Goal: Information Seeking & Learning: Learn about a topic

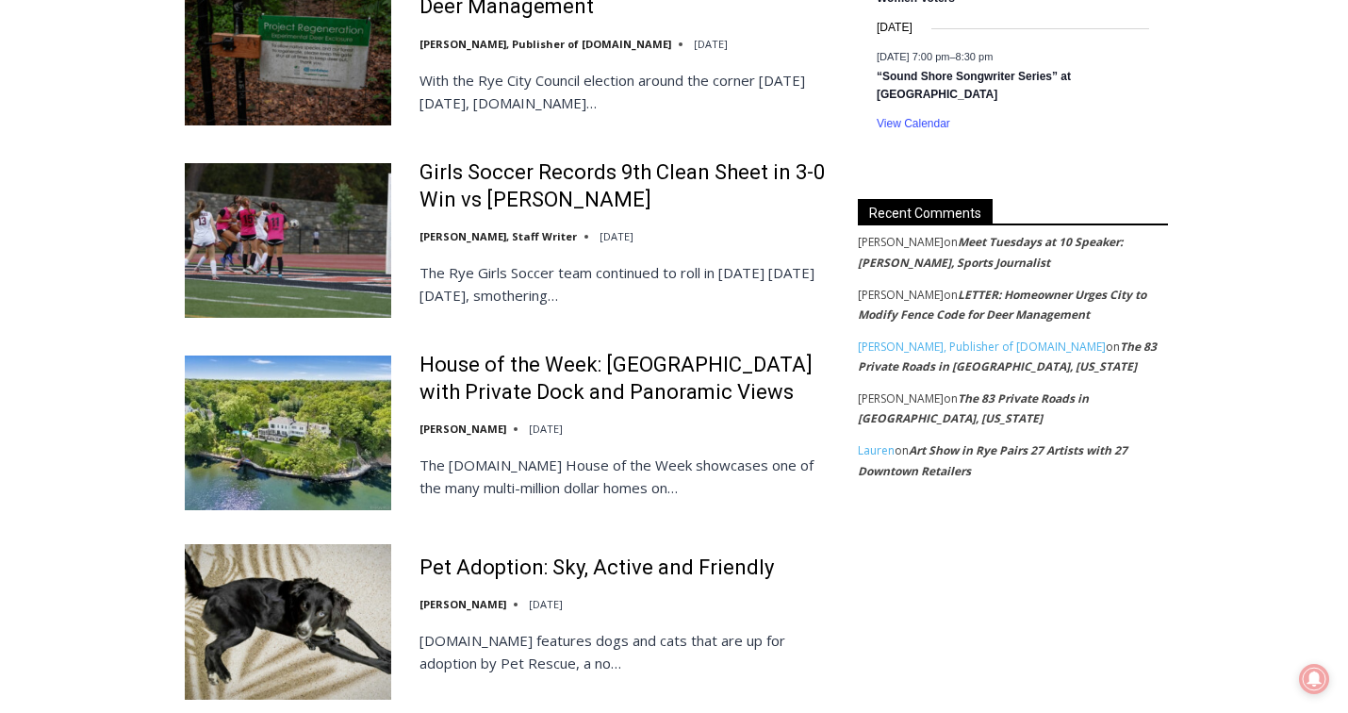
scroll to position [2065, 0]
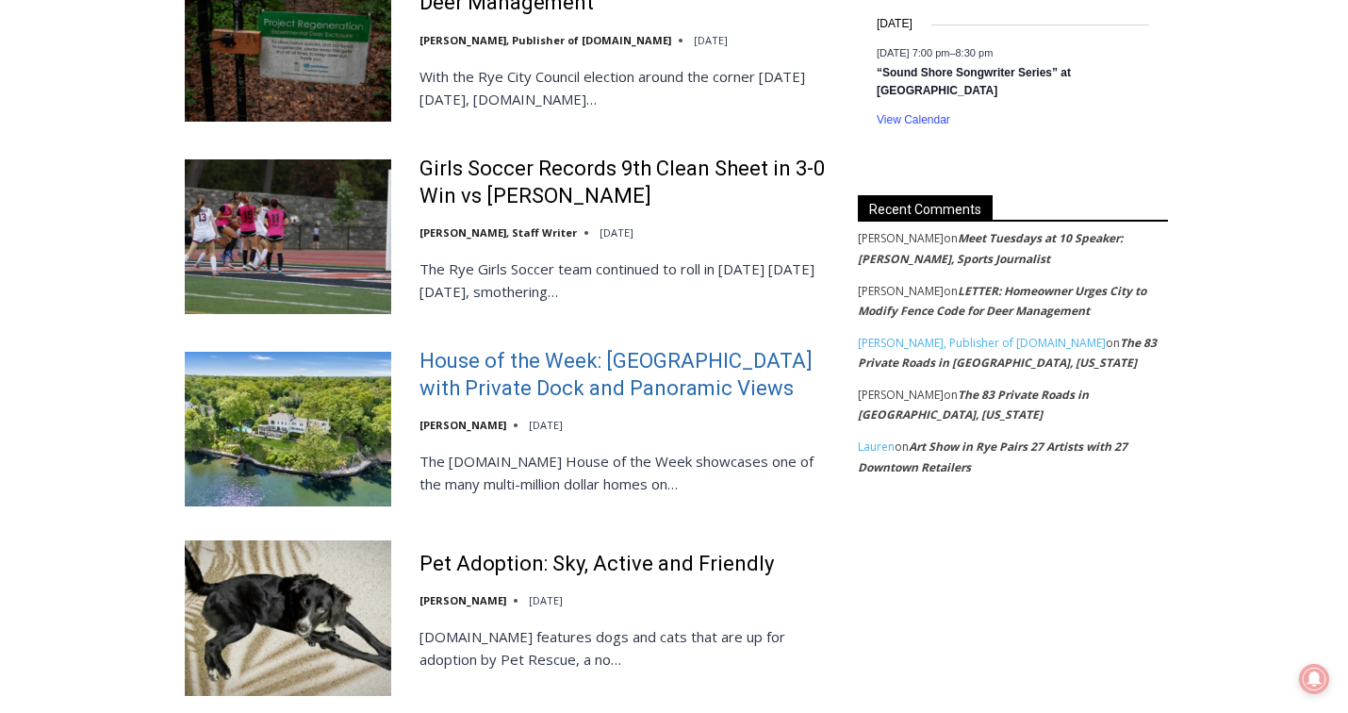
click at [601, 348] on link "House of the Week: Historic Rye Waterfront Estate with Private Dock and Panoram…" at bounding box center [627, 375] width 414 height 54
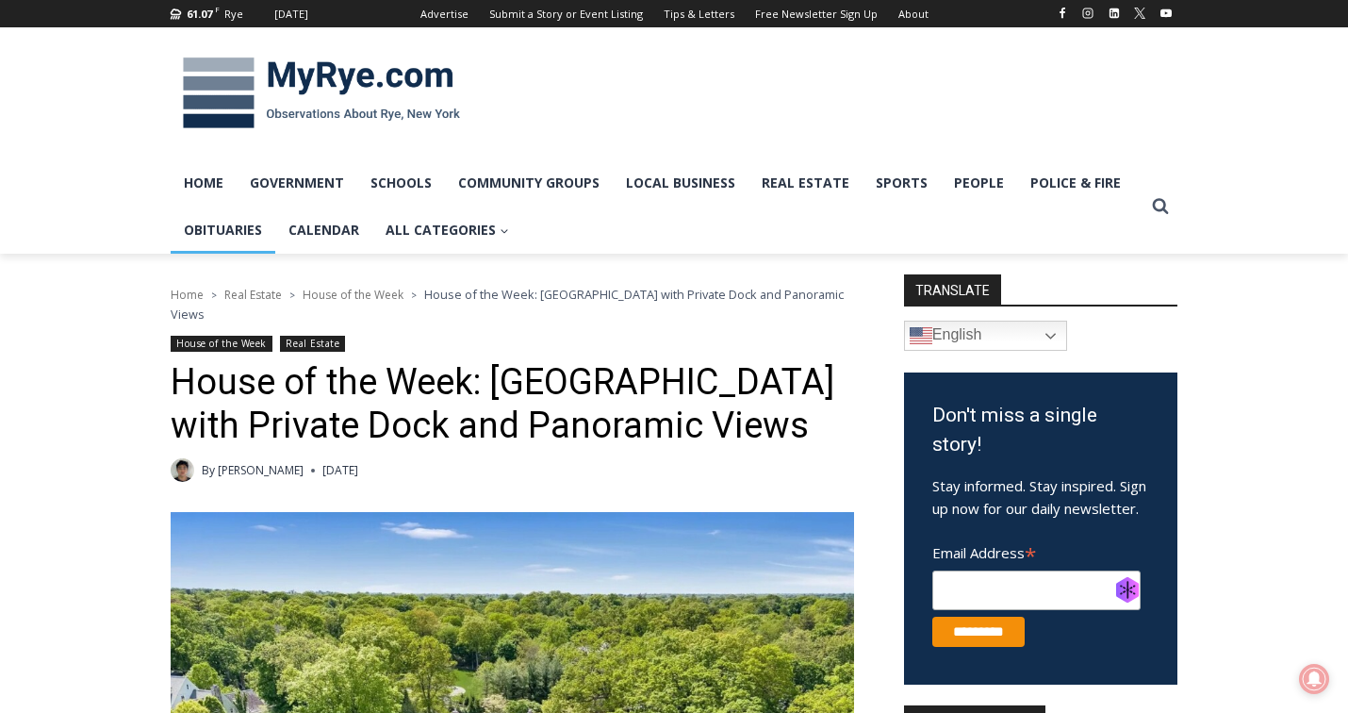
click at [232, 235] on link "Obituaries" at bounding box center [223, 229] width 105 height 47
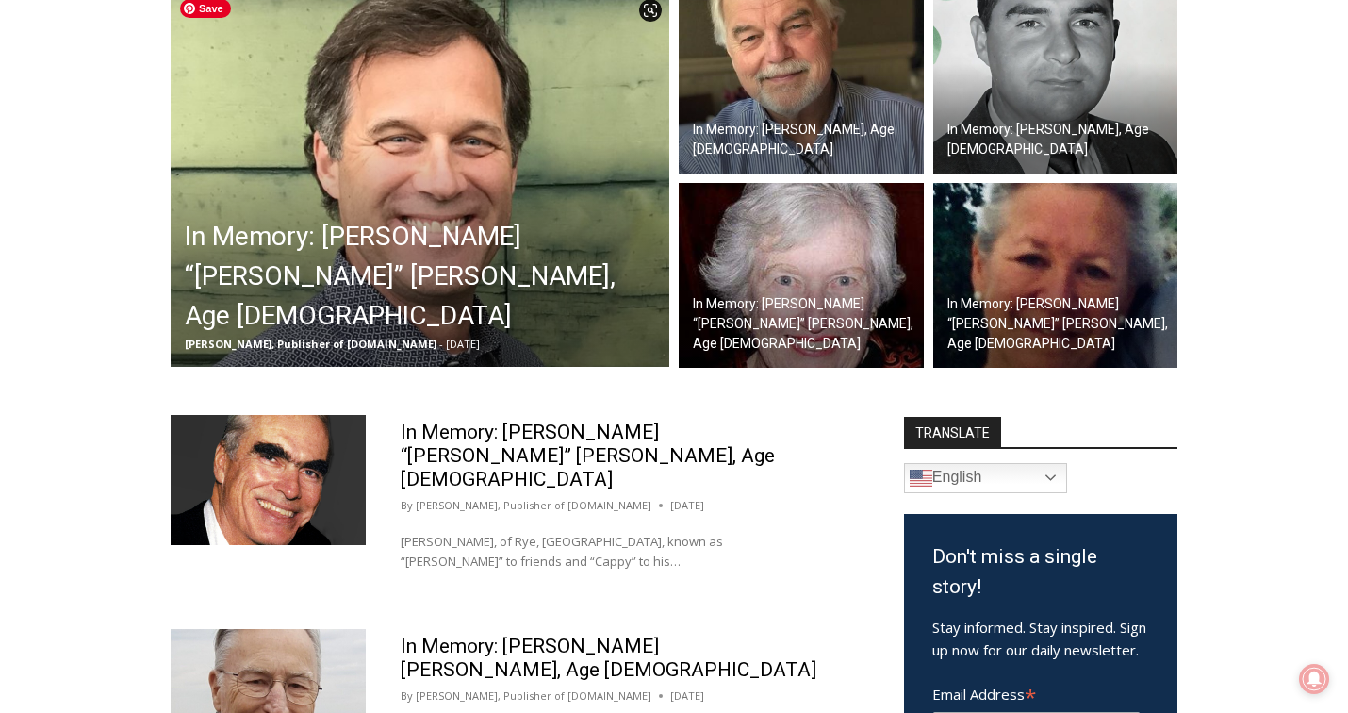
scroll to position [387, 0]
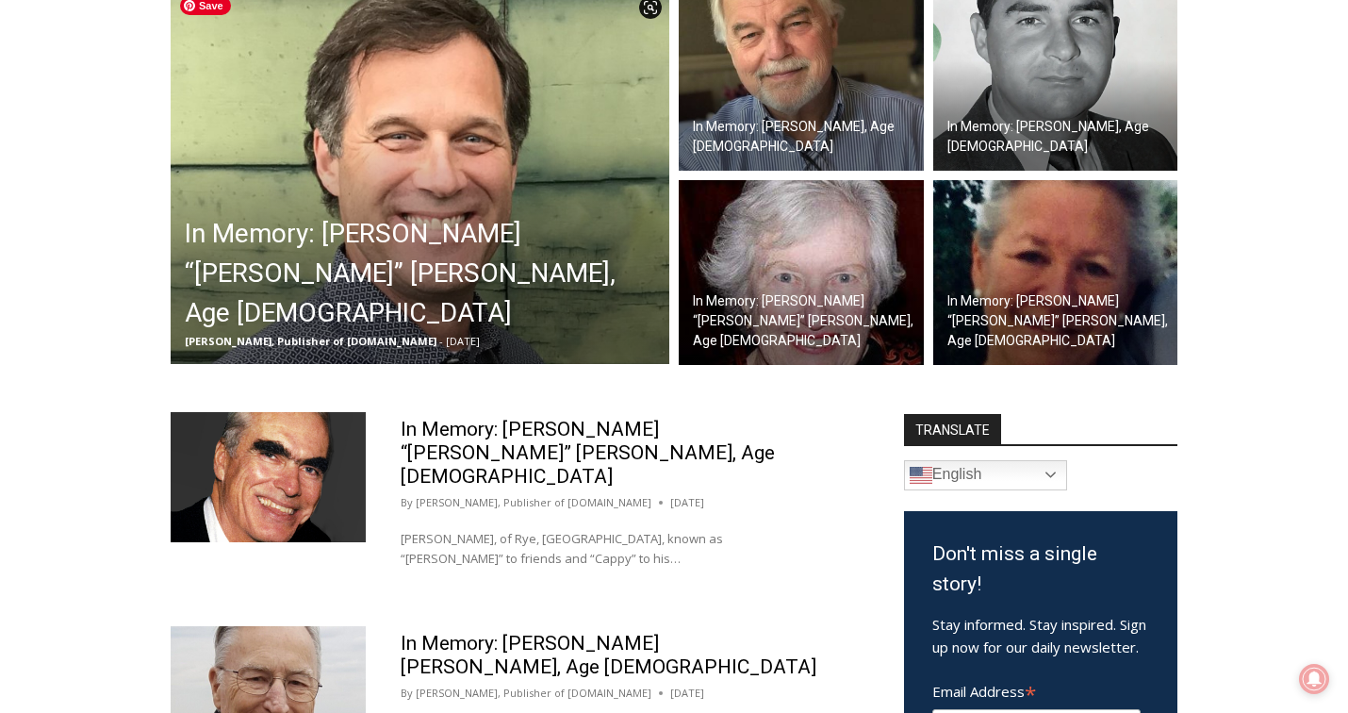
click at [424, 194] on img at bounding box center [420, 175] width 499 height 377
click at [824, 57] on img at bounding box center [801, 79] width 245 height 185
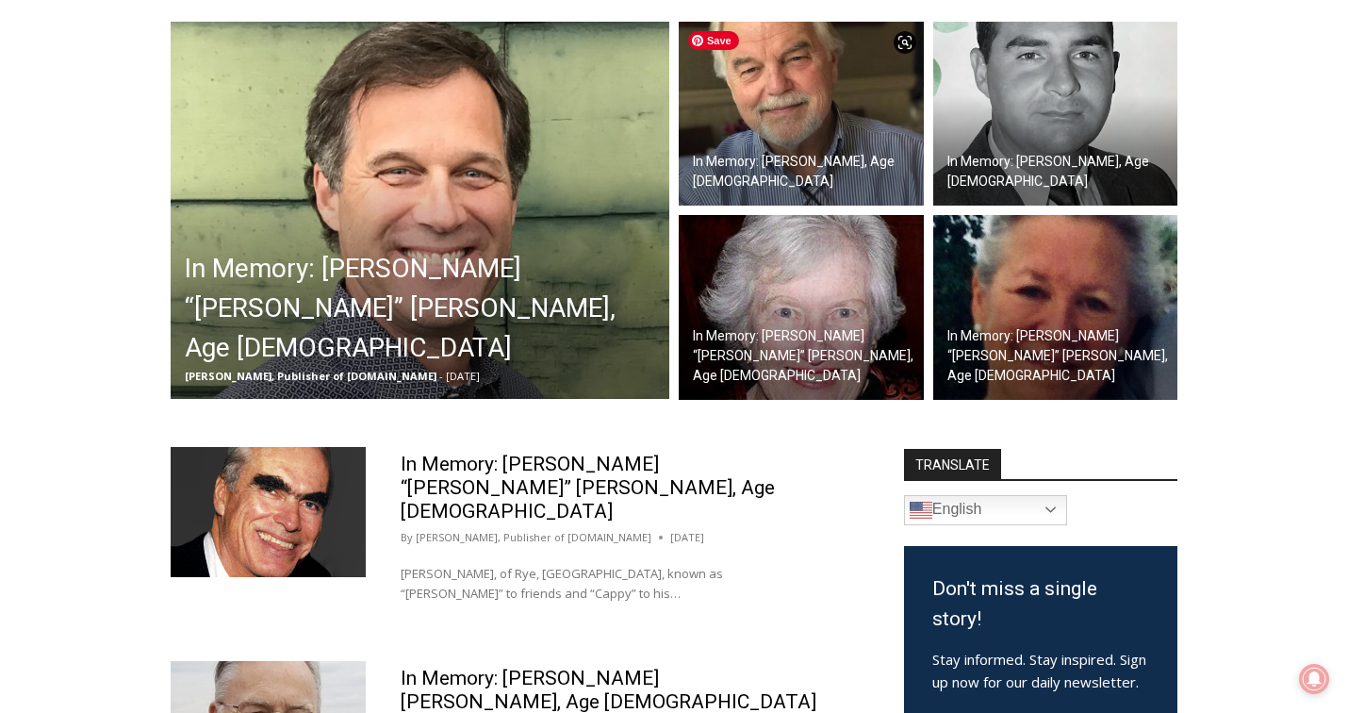
scroll to position [347, 0]
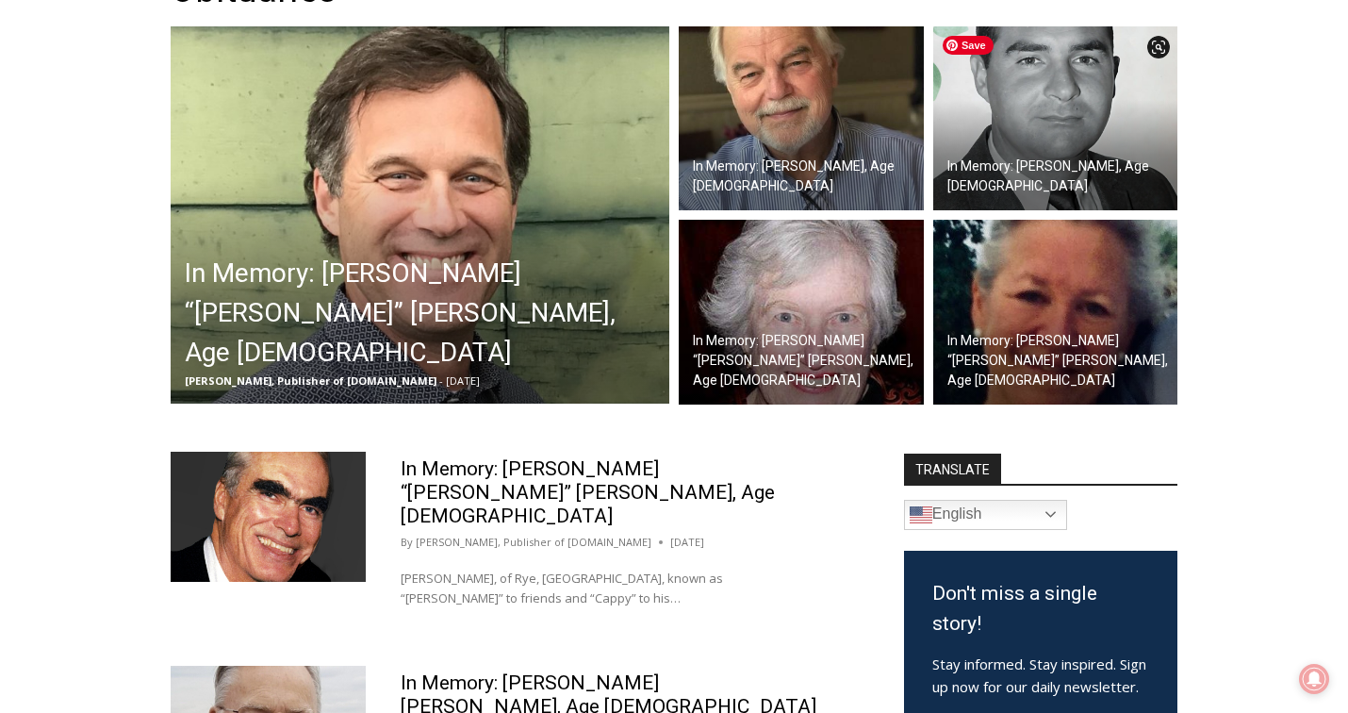
click at [1067, 76] on img at bounding box center [1055, 118] width 245 height 185
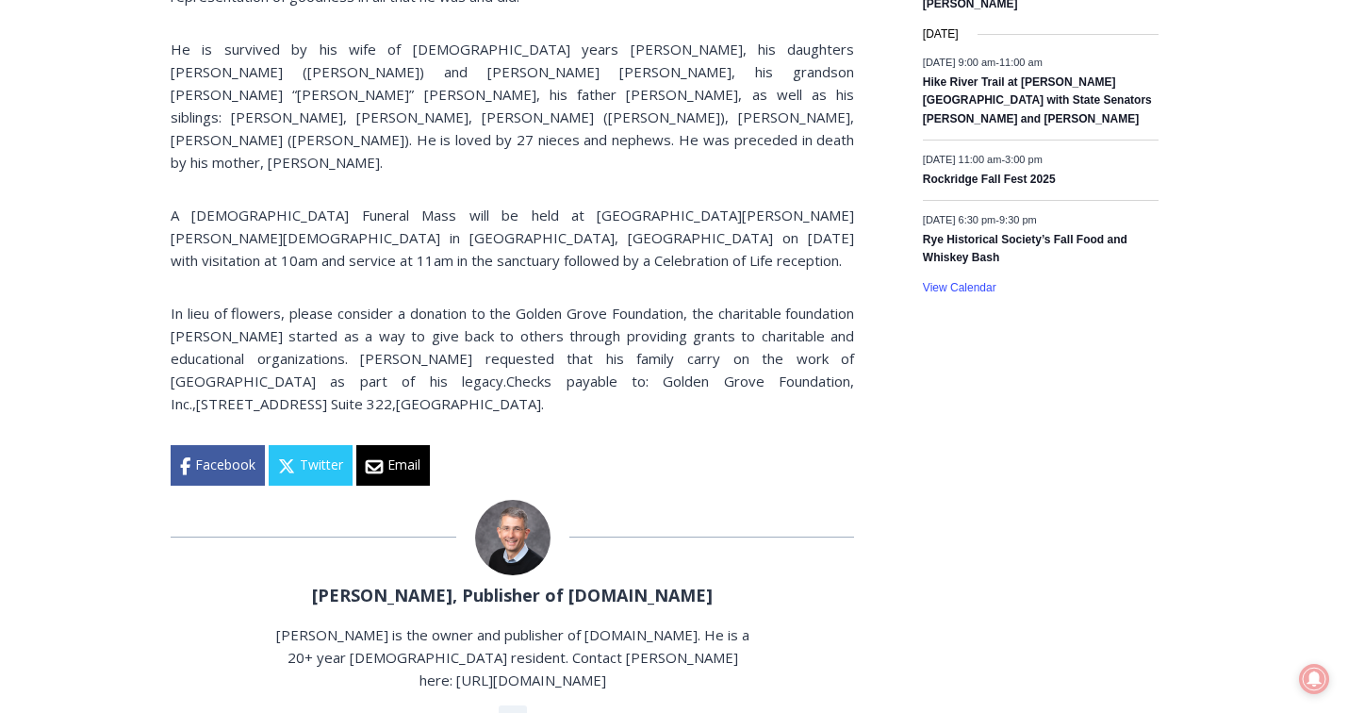
scroll to position [1604, 0]
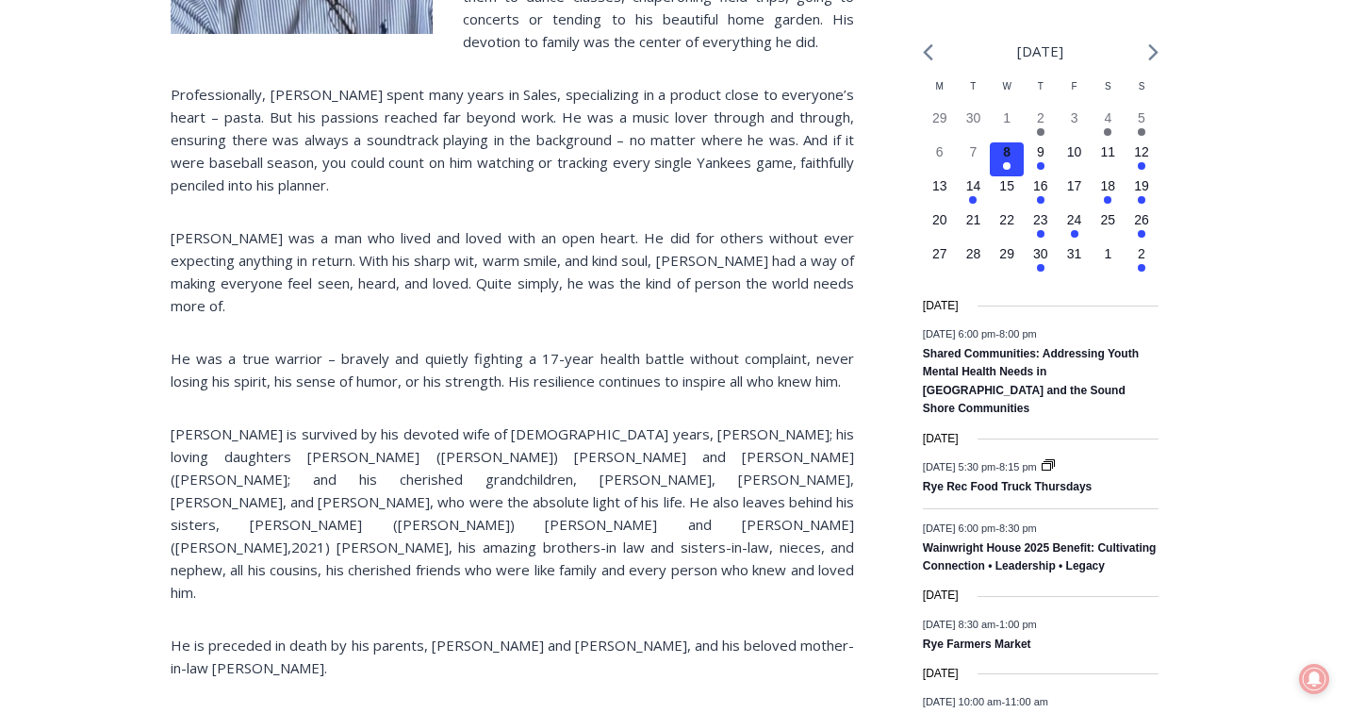
scroll to position [745, 0]
